Goal: Information Seeking & Learning: Learn about a topic

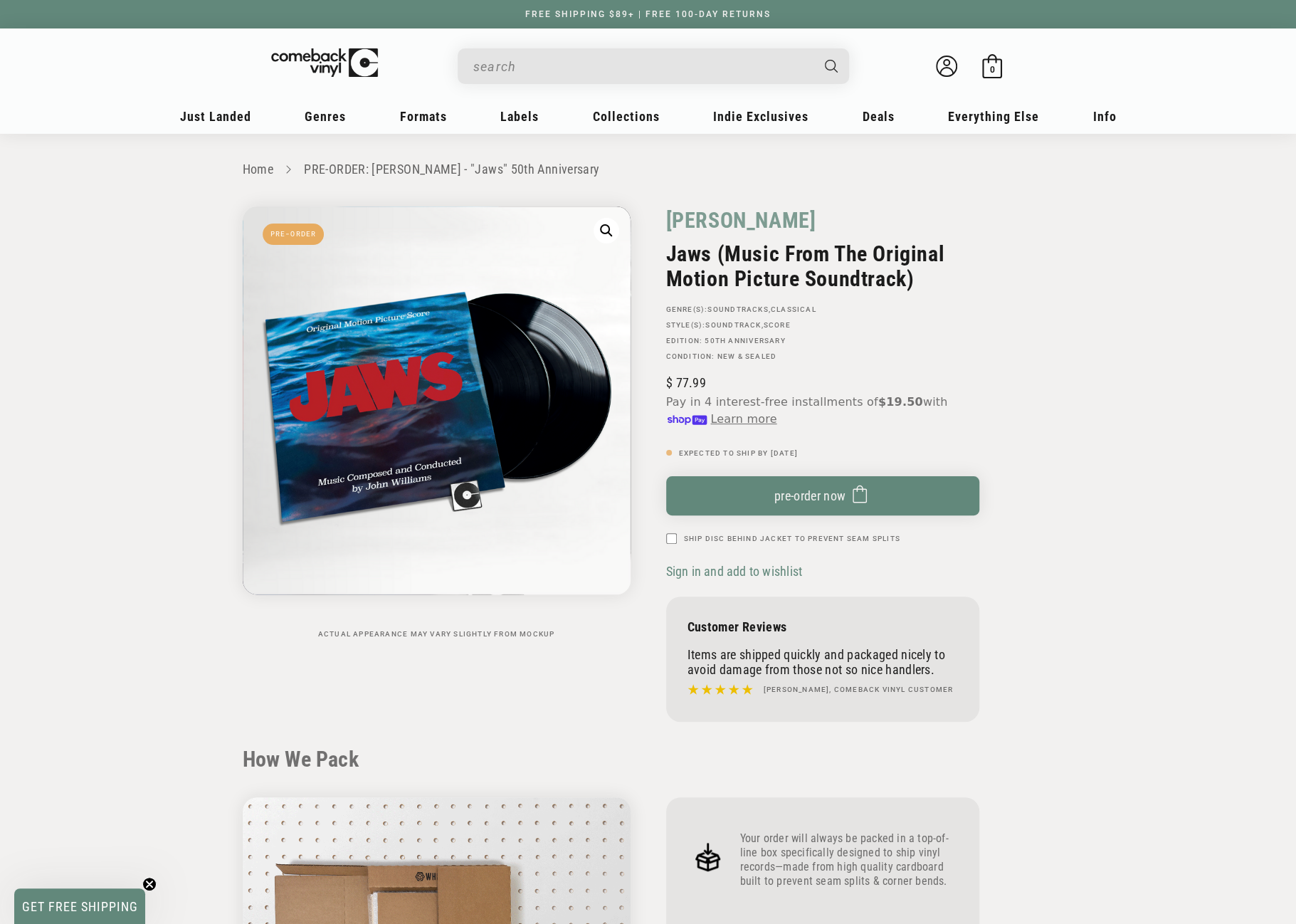
drag, startPoint x: 0, startPoint y: 0, endPoint x: 569, endPoint y: 70, distance: 573.3
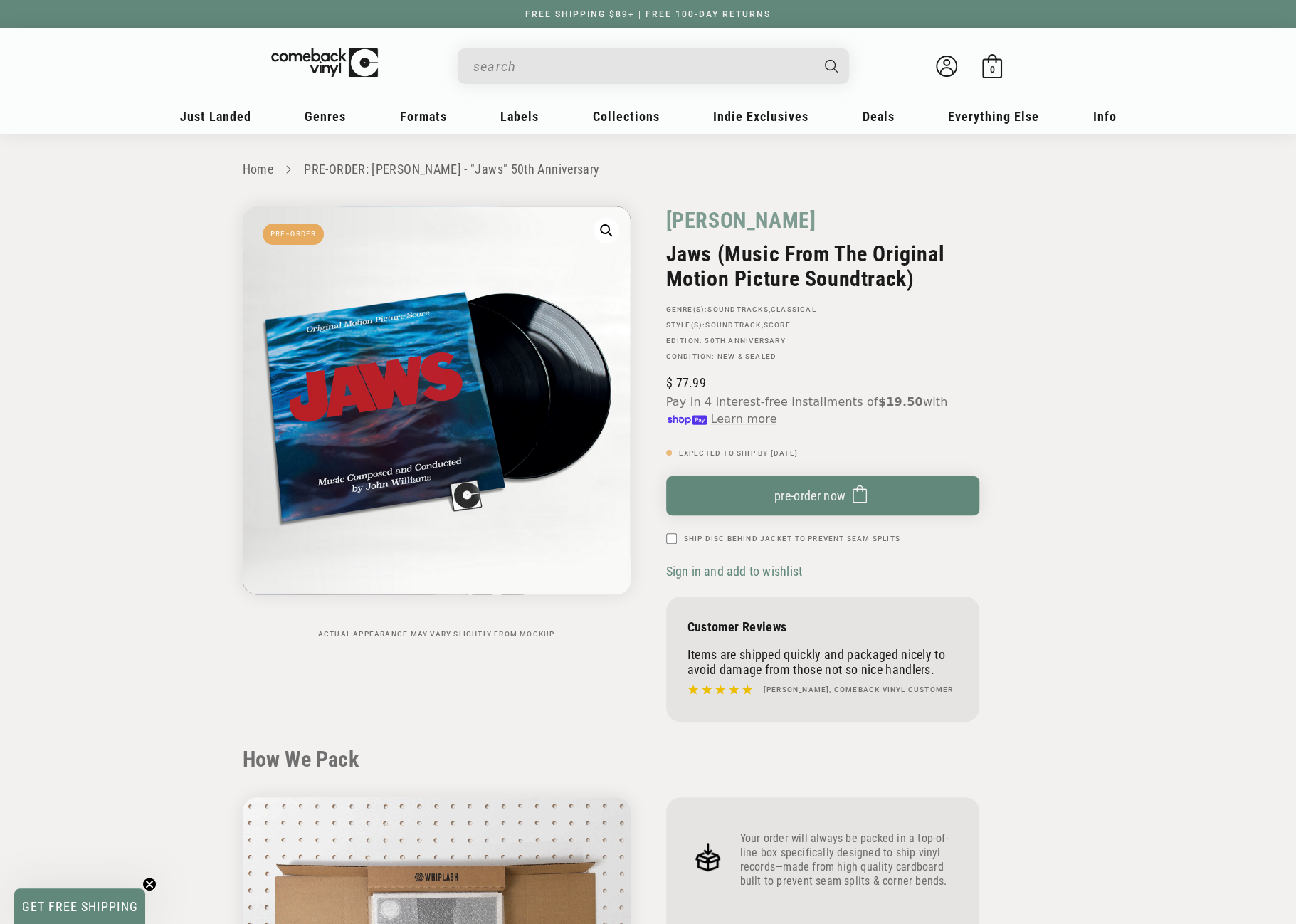
click at [569, 70] on input "When autocomplete results are available use up and down arrows to review and en…" at bounding box center [642, 66] width 338 height 30
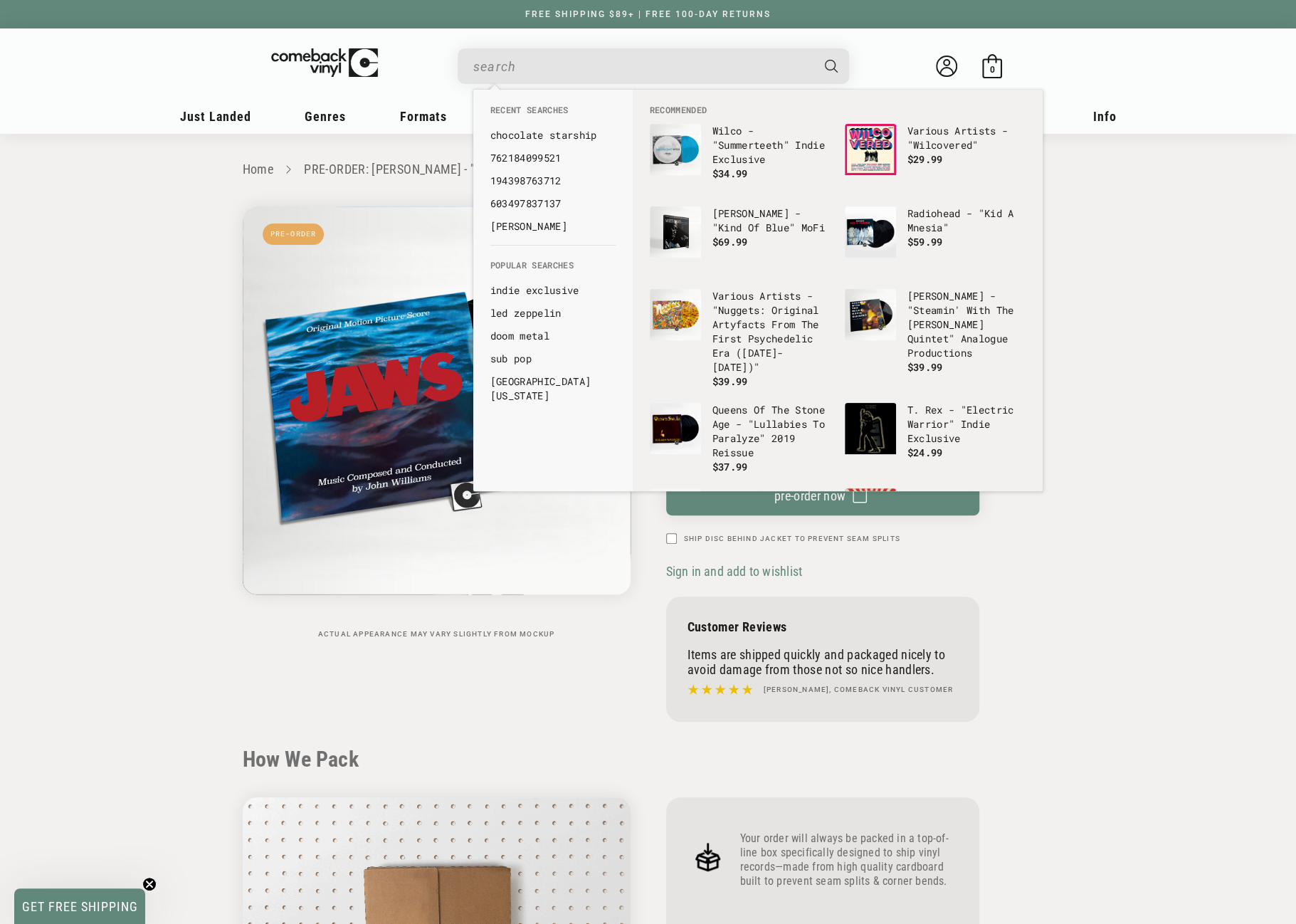
paste input "888072029835"
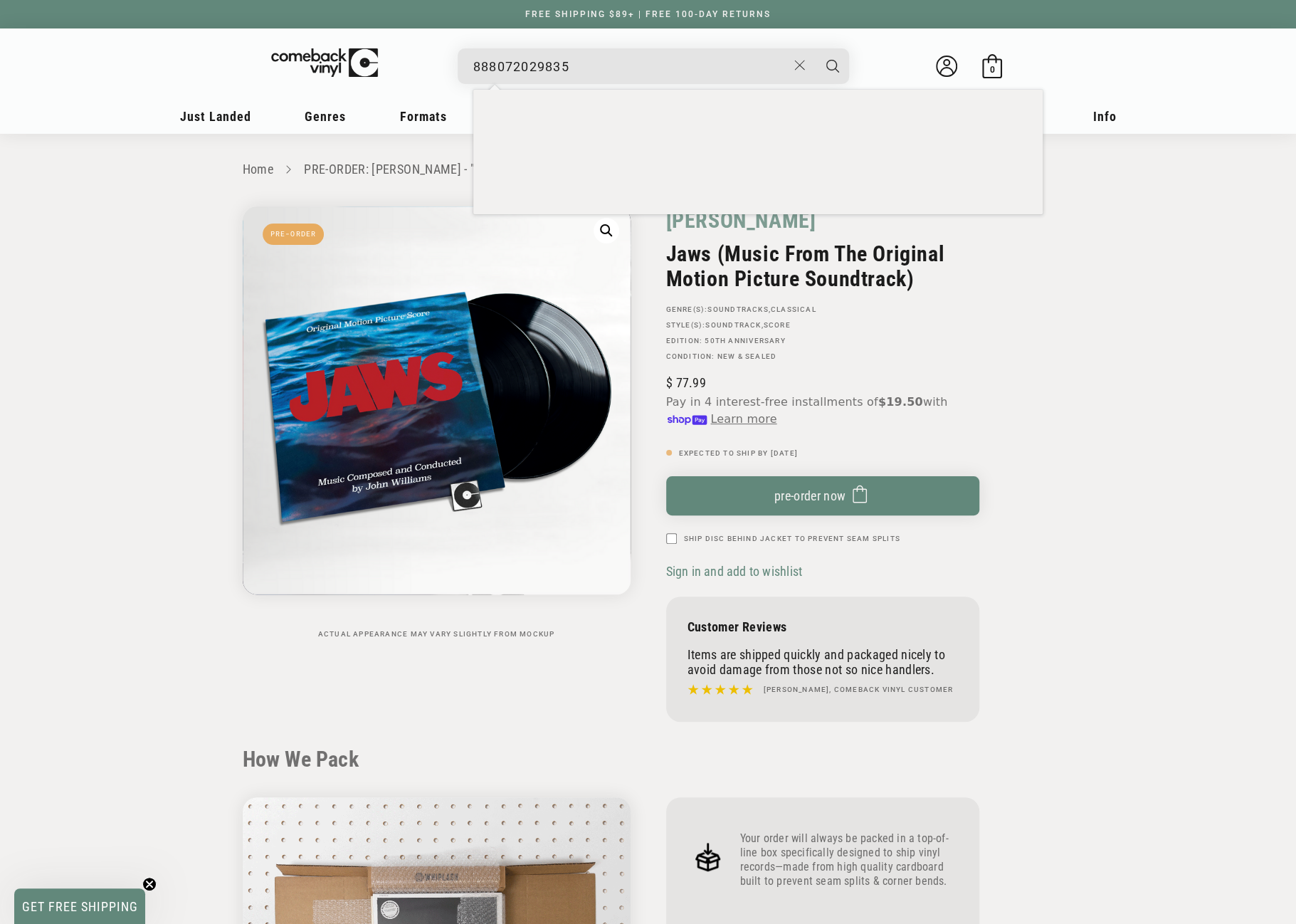
type input "888072029835"
click at [815, 49] on button "Search" at bounding box center [833, 66] width 36 height 36
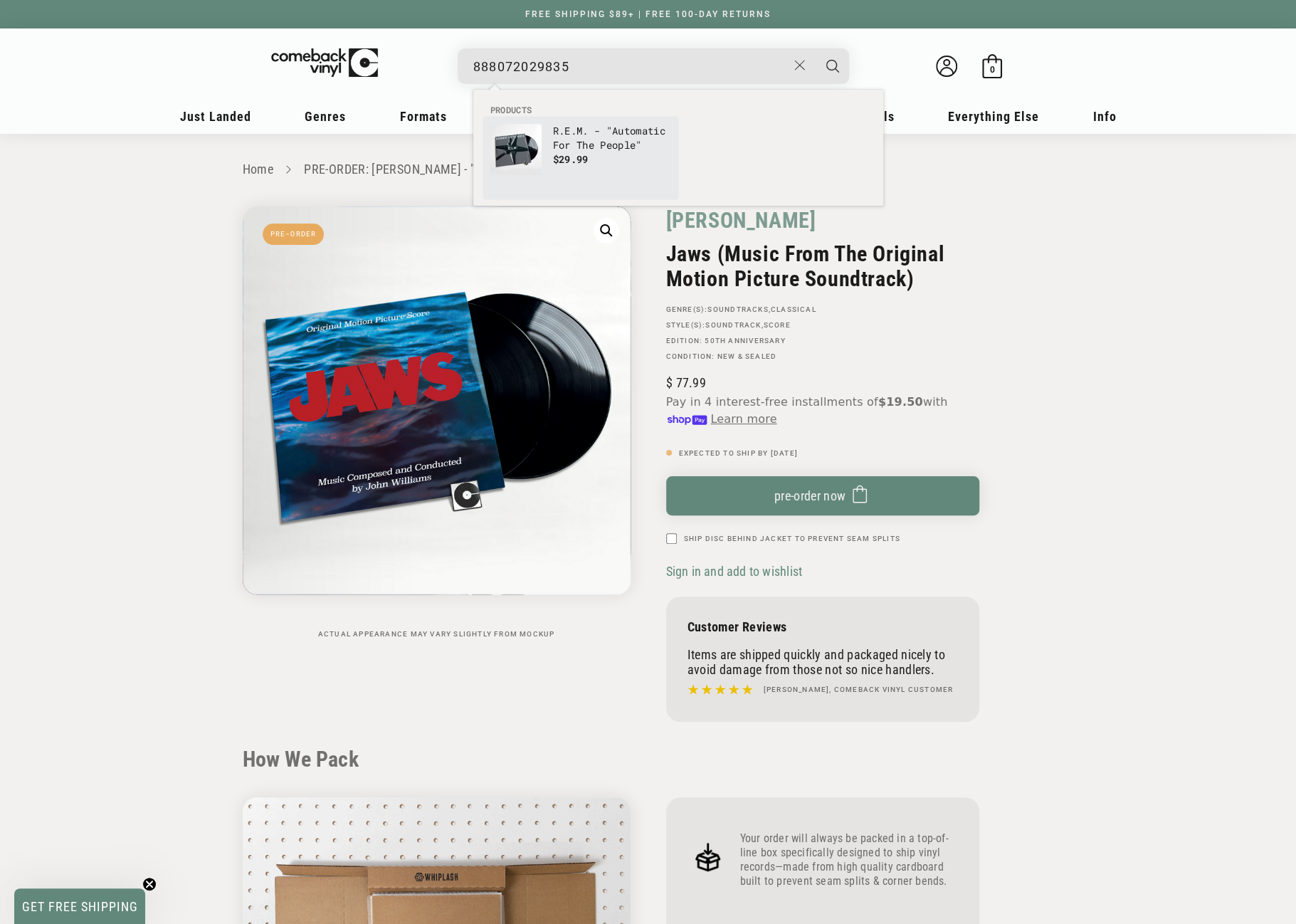
click at [585, 142] on p "R.E.M. - "Automatic For The People"" at bounding box center [612, 138] width 118 height 29
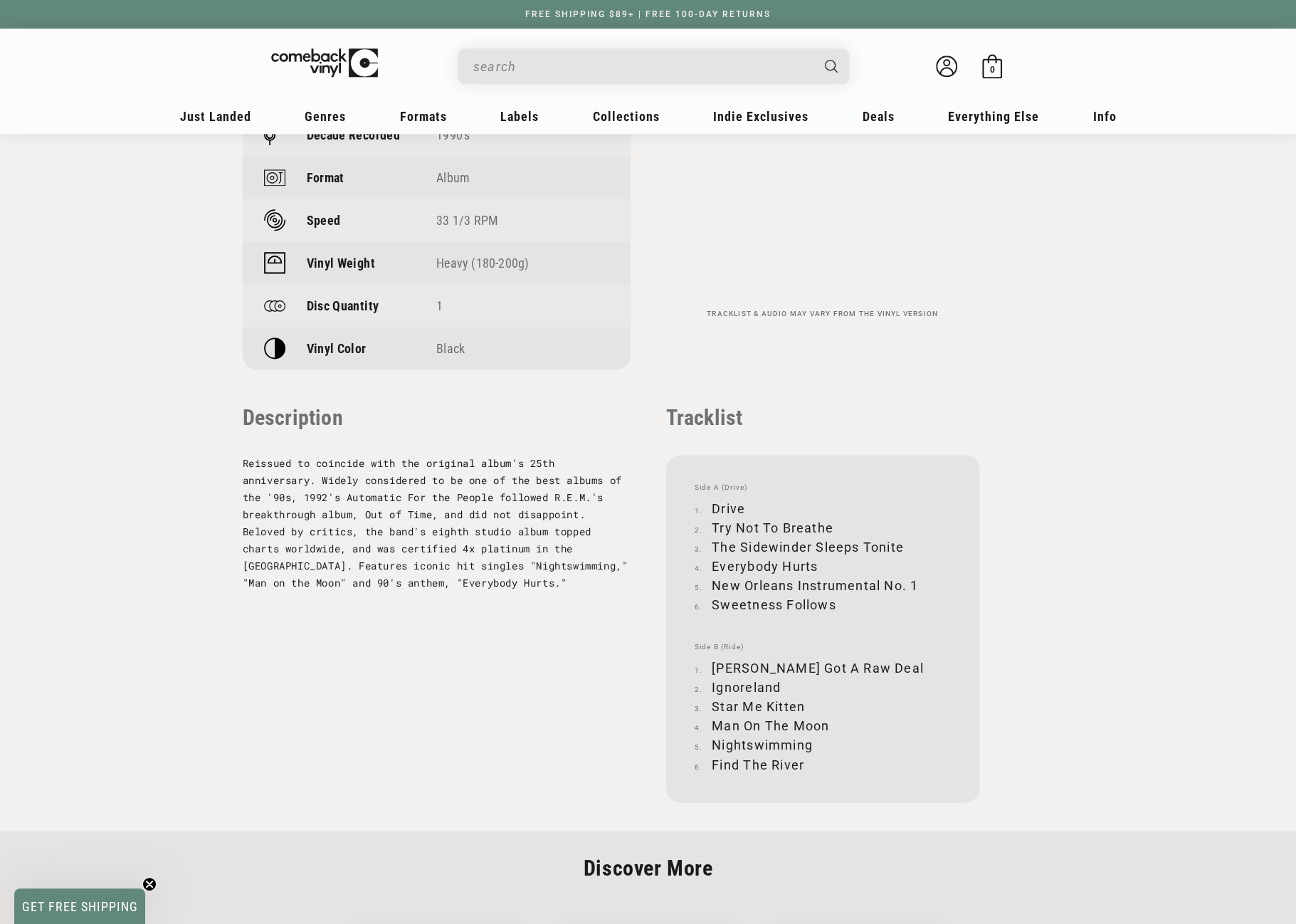
scroll to position [1282, 0]
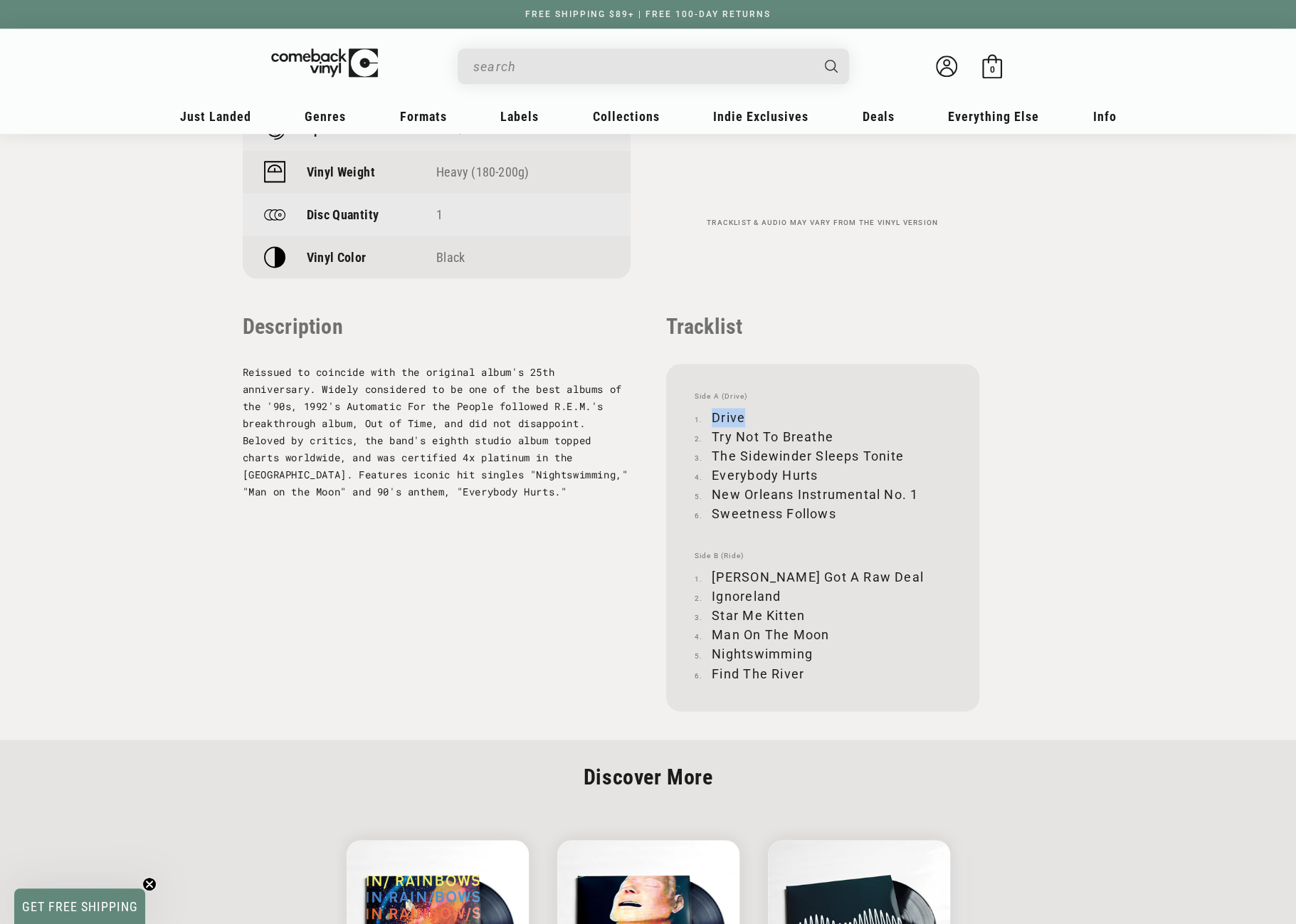
drag, startPoint x: 712, startPoint y: 417, endPoint x: 755, endPoint y: 414, distance: 43.1
click at [755, 414] on li "Drive" at bounding box center [822, 418] width 256 height 19
copy li "Drive"
drag, startPoint x: 713, startPoint y: 434, endPoint x: 830, endPoint y: 434, distance: 117.0
click at [830, 434] on li "Try Not To Breathe" at bounding box center [822, 437] width 256 height 19
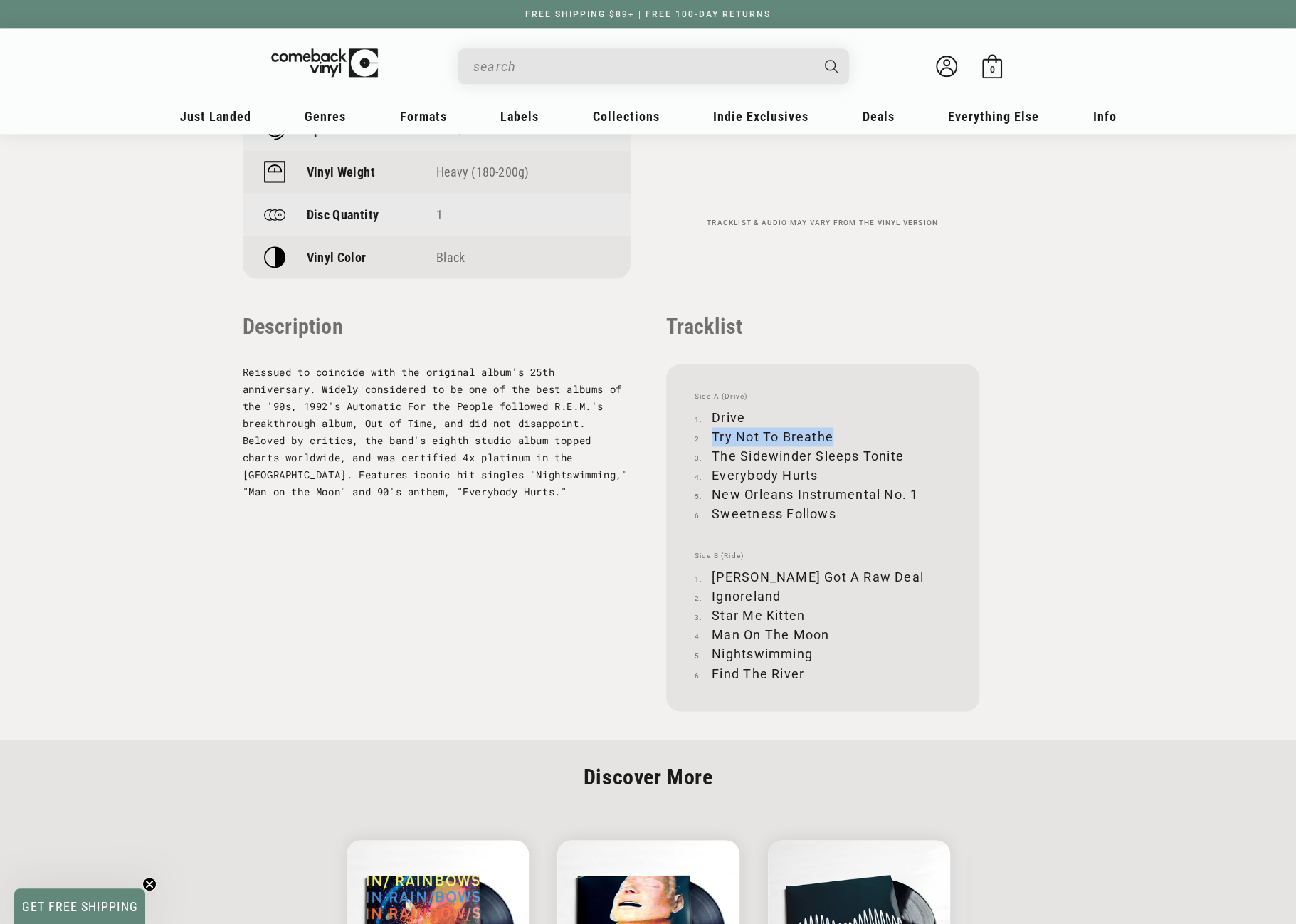
copy li "Try Not To Breathe"
drag, startPoint x: 714, startPoint y: 456, endPoint x: 900, endPoint y: 453, distance: 186.0
click at [900, 453] on li "The Sidewinder Sleeps Tonite" at bounding box center [822, 456] width 256 height 19
copy li "The Sidewinder Sleeps Tonite"
drag, startPoint x: 713, startPoint y: 474, endPoint x: 816, endPoint y: 473, distance: 103.0
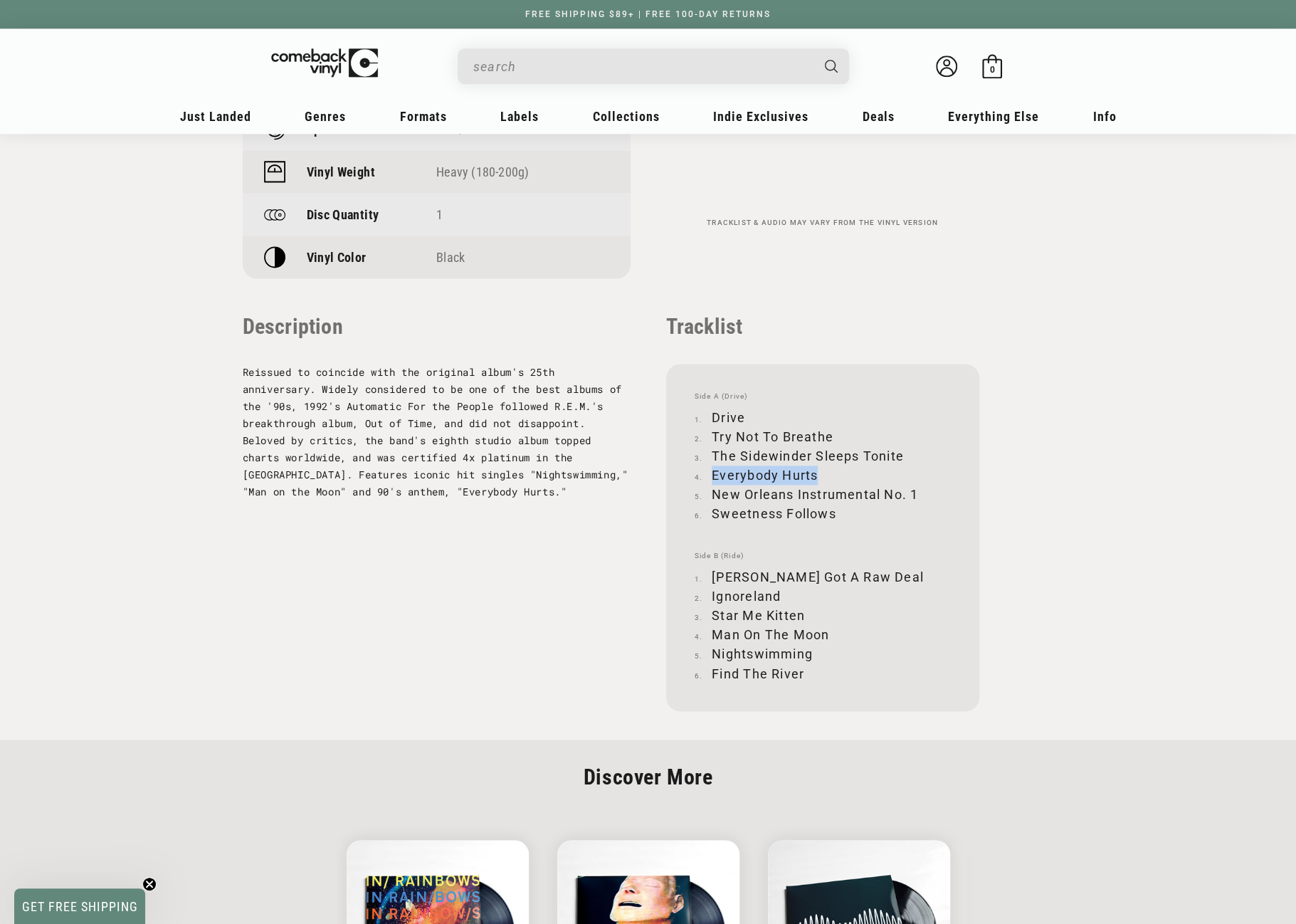
click at [816, 473] on li "Everybody Hurts" at bounding box center [822, 475] width 256 height 19
copy li "Everybody Hurts"
drag, startPoint x: 715, startPoint y: 494, endPoint x: 914, endPoint y: 491, distance: 199.0
click at [914, 491] on li "New Orleans Instrumental No. 1" at bounding box center [822, 494] width 256 height 19
copy li "New Orleans Instrumental No. 1"
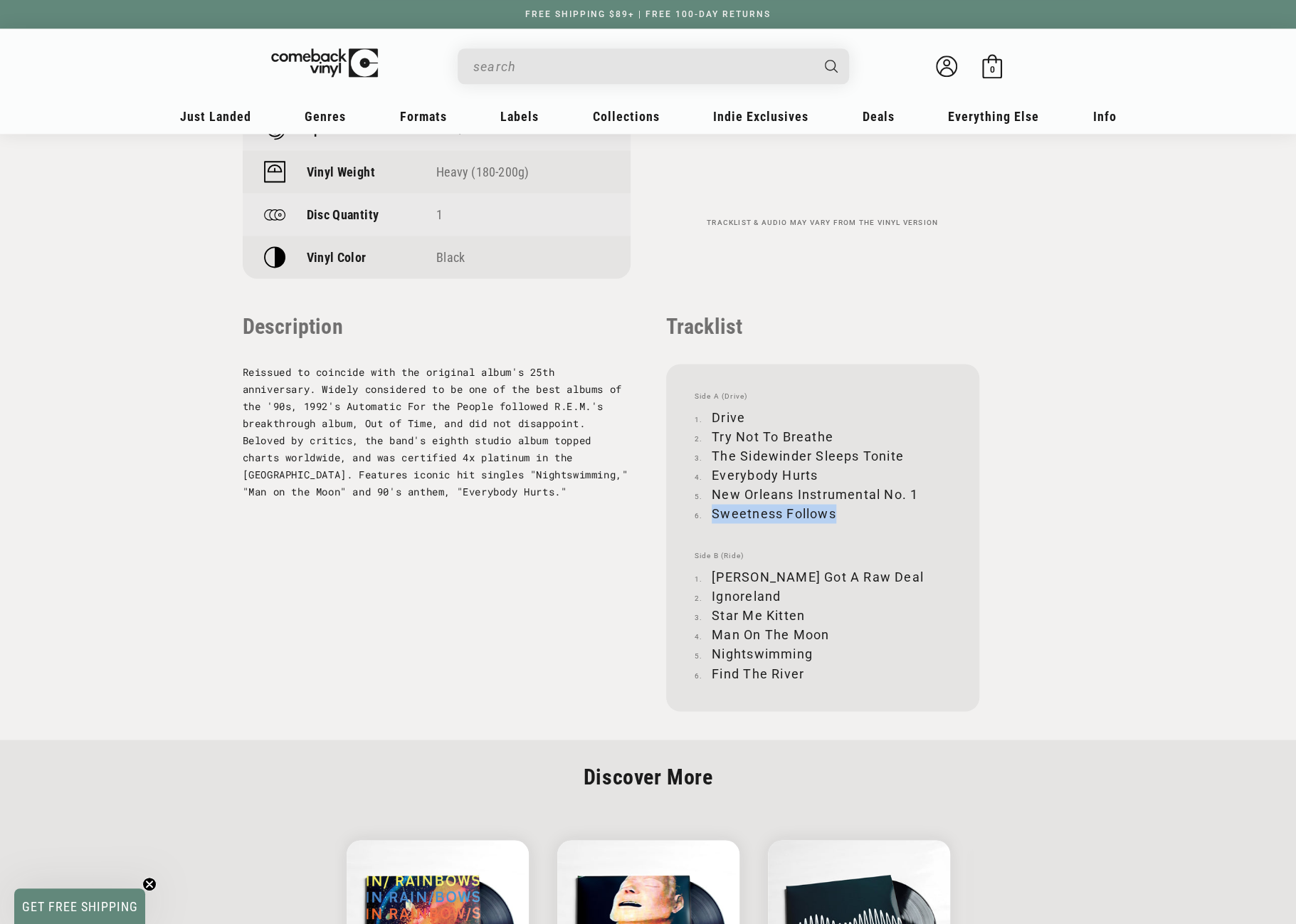
drag, startPoint x: 713, startPoint y: 511, endPoint x: 833, endPoint y: 508, distance: 120.0
click at [833, 508] on li "Sweetness Follows" at bounding box center [822, 514] width 256 height 19
copy li "Sweetness Follows"
drag, startPoint x: 715, startPoint y: 576, endPoint x: 855, endPoint y: 570, distance: 140.1
click at [855, 570] on li "Monty Got A Raw Deal" at bounding box center [822, 577] width 256 height 19
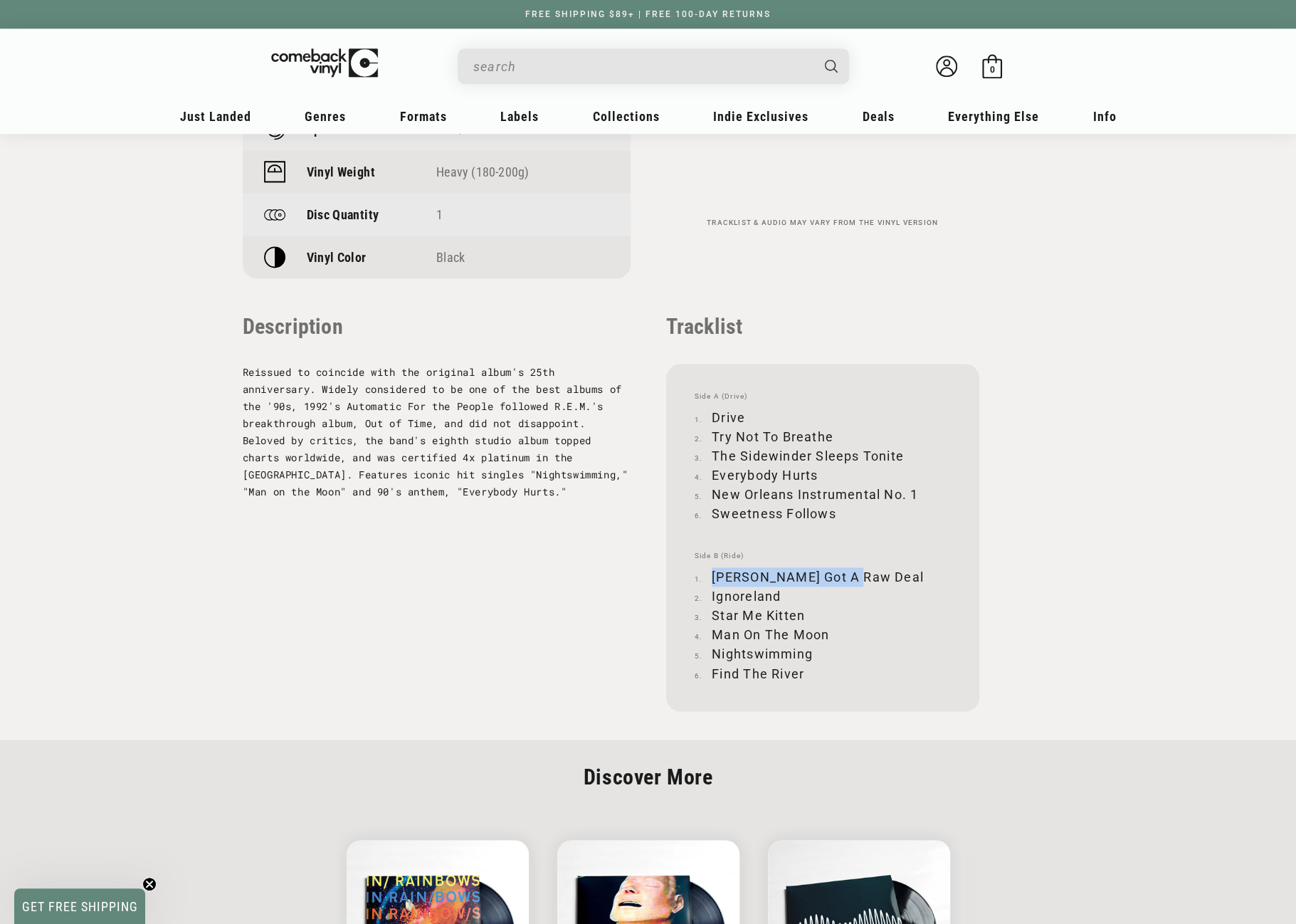
copy li "Monty Got A Raw Deal"
drag, startPoint x: 713, startPoint y: 595, endPoint x: 779, endPoint y: 597, distance: 66.0
click at [779, 597] on li "Ignoreland" at bounding box center [822, 597] width 256 height 19
copy li "Ignoreland"
drag, startPoint x: 713, startPoint y: 614, endPoint x: 807, endPoint y: 614, distance: 94.0
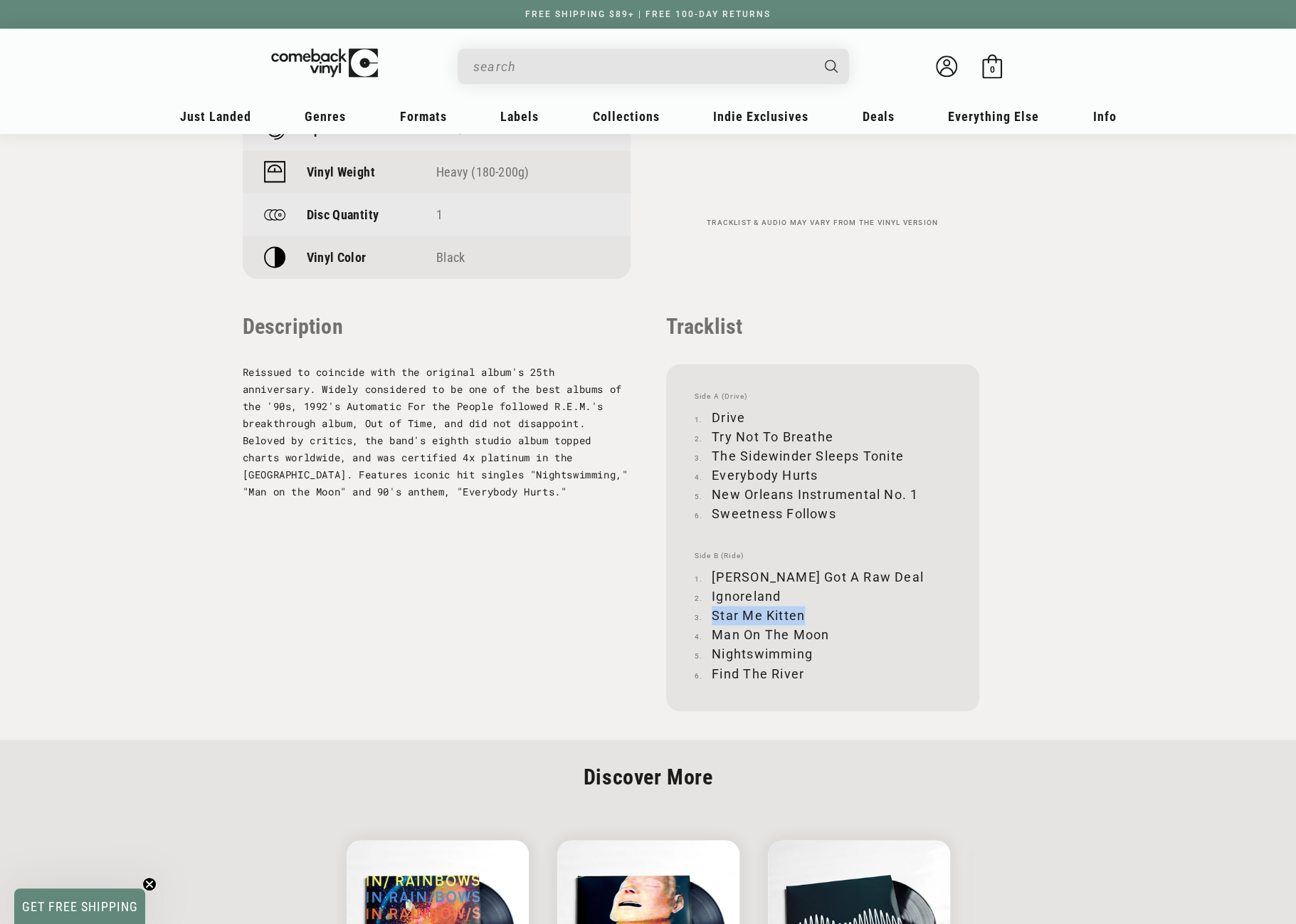
click at [807, 614] on li "Star Me Kitten" at bounding box center [822, 616] width 256 height 19
copy li "Star Me Kitten"
drag, startPoint x: 714, startPoint y: 633, endPoint x: 826, endPoint y: 634, distance: 112.0
click at [826, 634] on li "Man On The Moon" at bounding box center [822, 635] width 256 height 19
copy li "Man On The Moon"
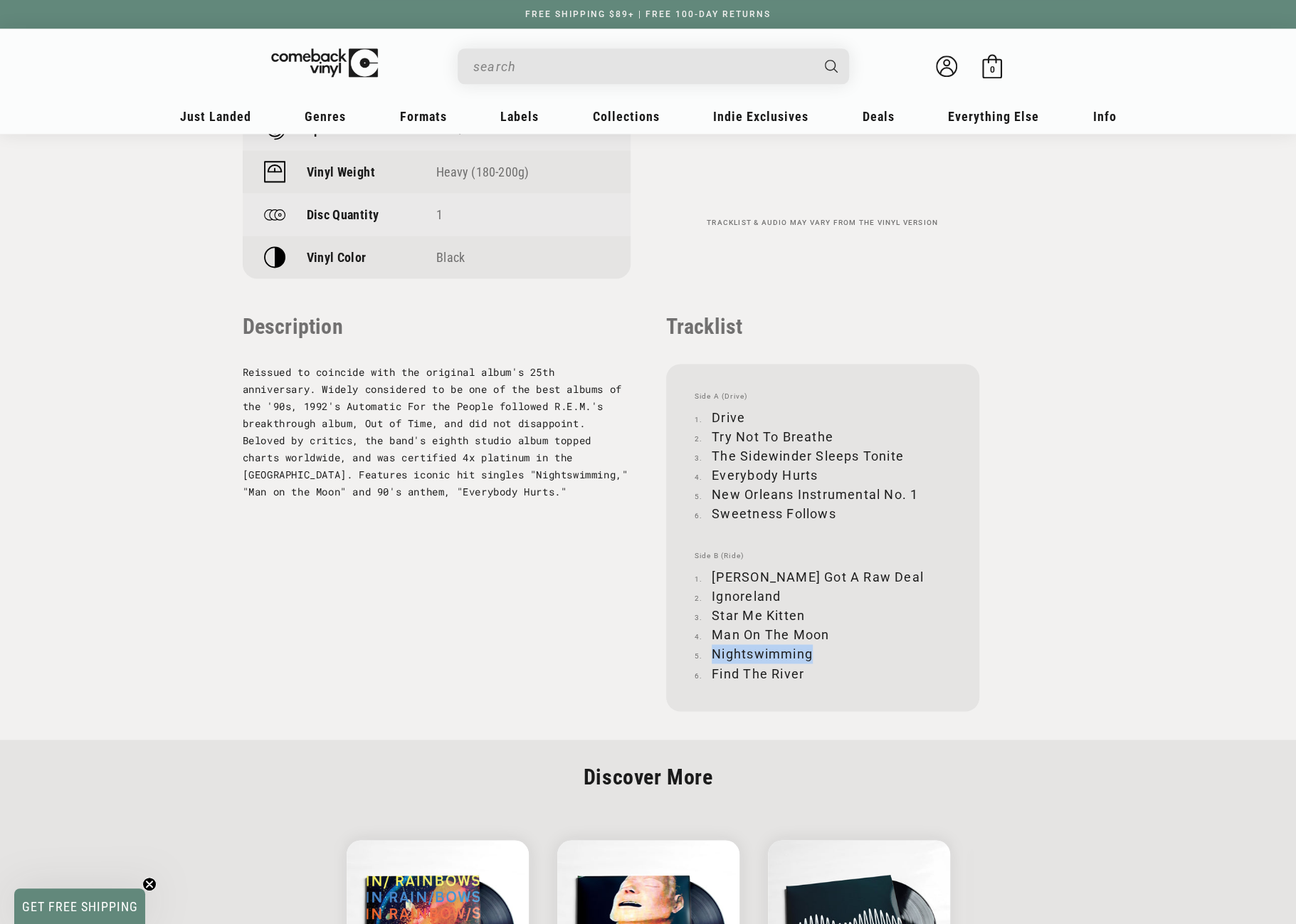
drag, startPoint x: 716, startPoint y: 652, endPoint x: 811, endPoint y: 650, distance: 95.0
click at [811, 650] on li "Nightswimming" at bounding box center [822, 654] width 256 height 19
drag, startPoint x: 713, startPoint y: 672, endPoint x: 802, endPoint y: 670, distance: 89.0
click at [802, 670] on li "Find The River" at bounding box center [822, 673] width 256 height 19
